Goal: Information Seeking & Learning: Learn about a topic

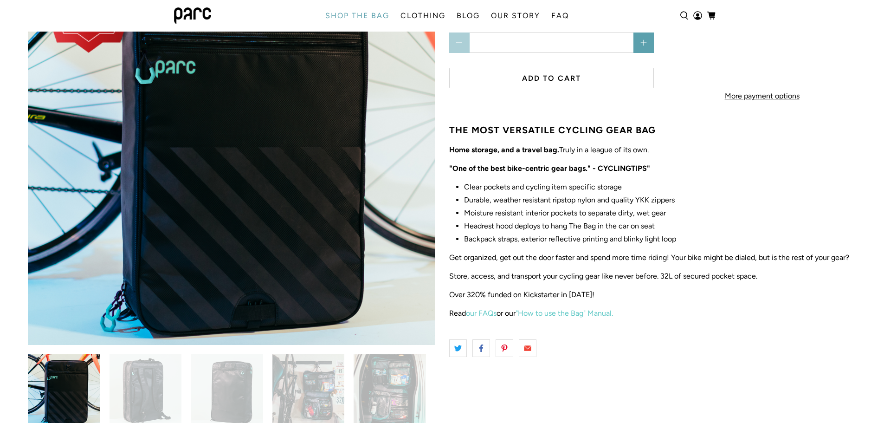
scroll to position [132, 0]
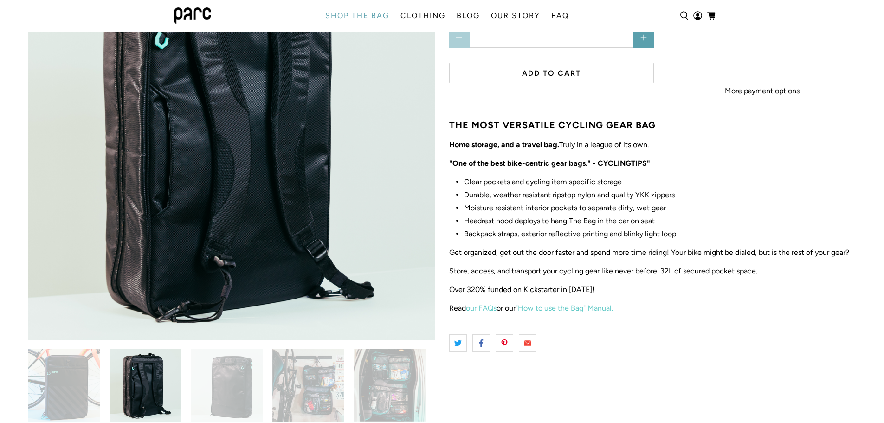
click at [222, 388] on img at bounding box center [227, 385] width 72 height 72
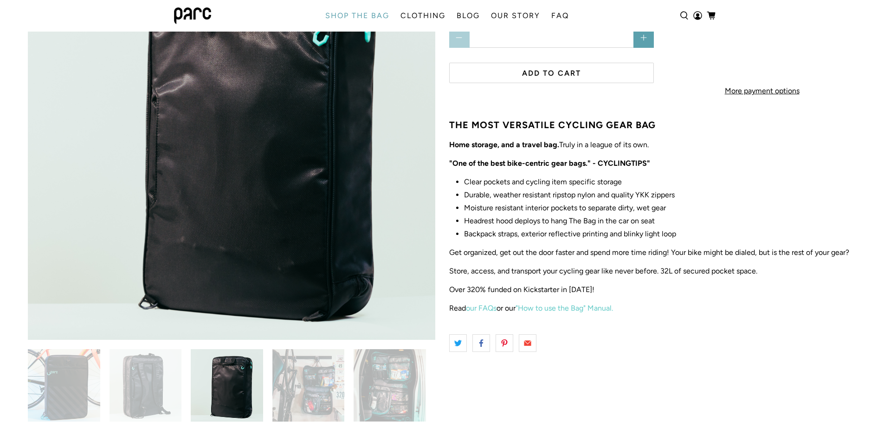
click at [308, 391] on img at bounding box center [308, 385] width 72 height 72
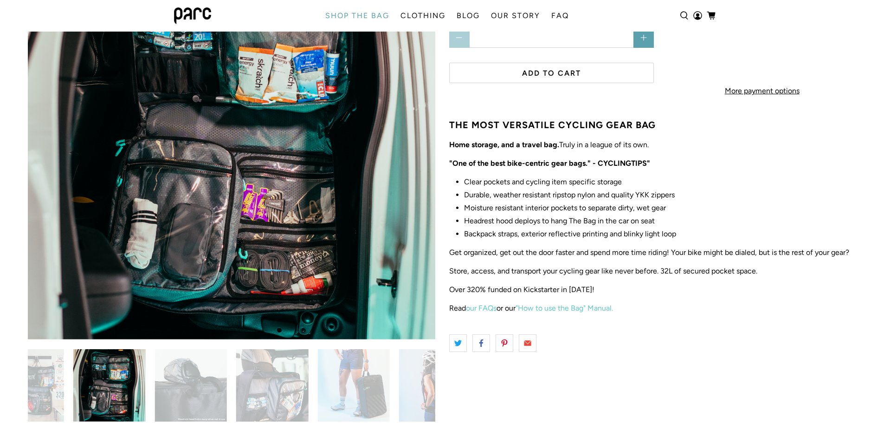
click at [42, 397] on img at bounding box center [28, 385] width 72 height 72
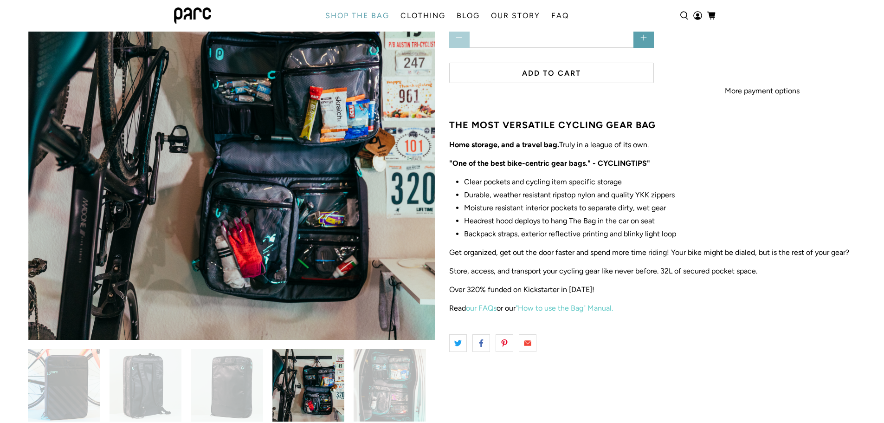
click at [230, 398] on img at bounding box center [227, 385] width 72 height 72
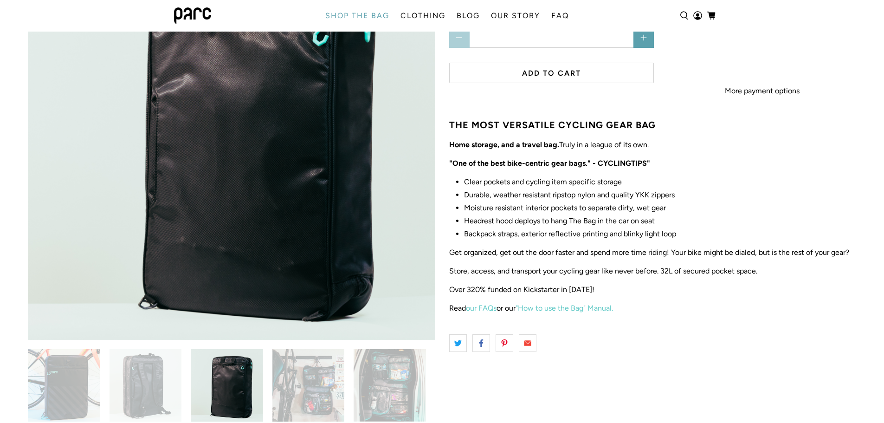
click at [309, 395] on img at bounding box center [308, 385] width 72 height 72
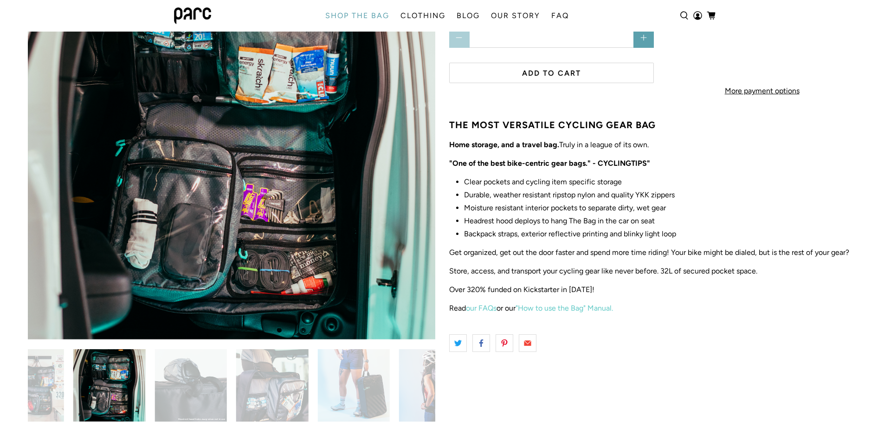
click at [384, 396] on img at bounding box center [353, 385] width 72 height 72
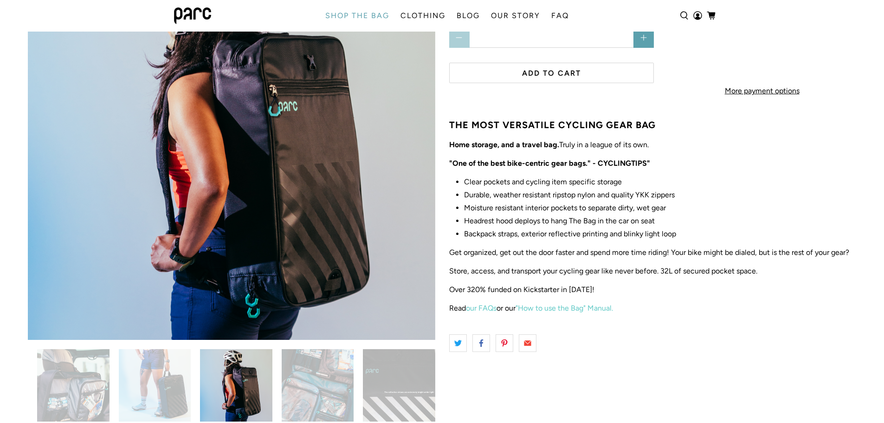
click at [342, 393] on img at bounding box center [318, 385] width 72 height 72
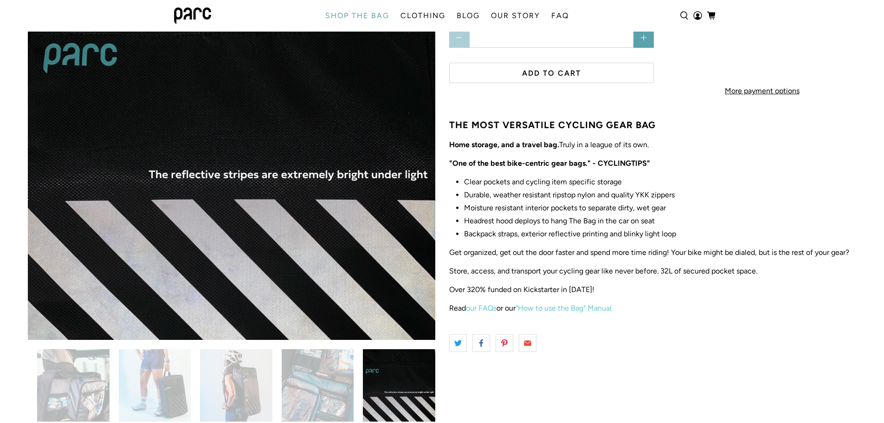
click at [412, 408] on img at bounding box center [399, 385] width 72 height 72
click at [321, 407] on img at bounding box center [318, 385] width 72 height 72
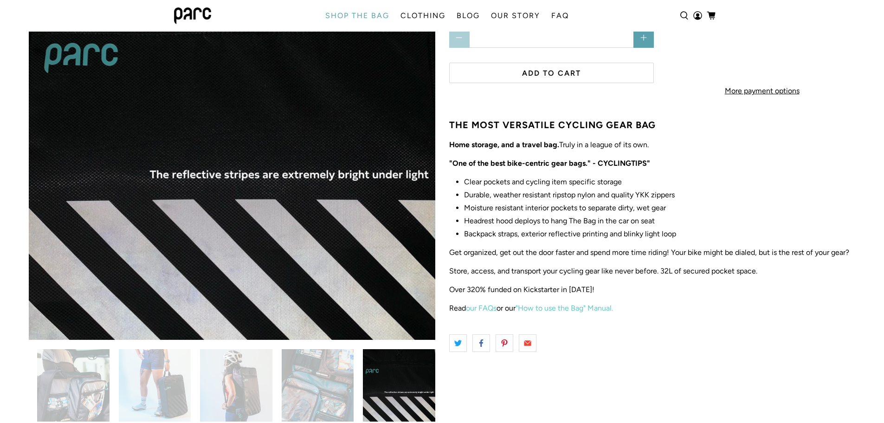
click at [321, 407] on img at bounding box center [318, 385] width 72 height 72
